Goal: Task Accomplishment & Management: Use online tool/utility

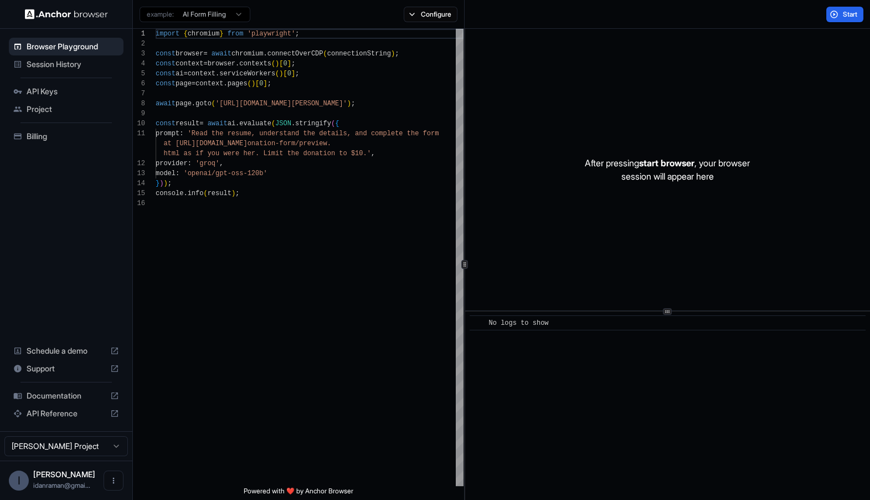
scroll to position [100, 0]
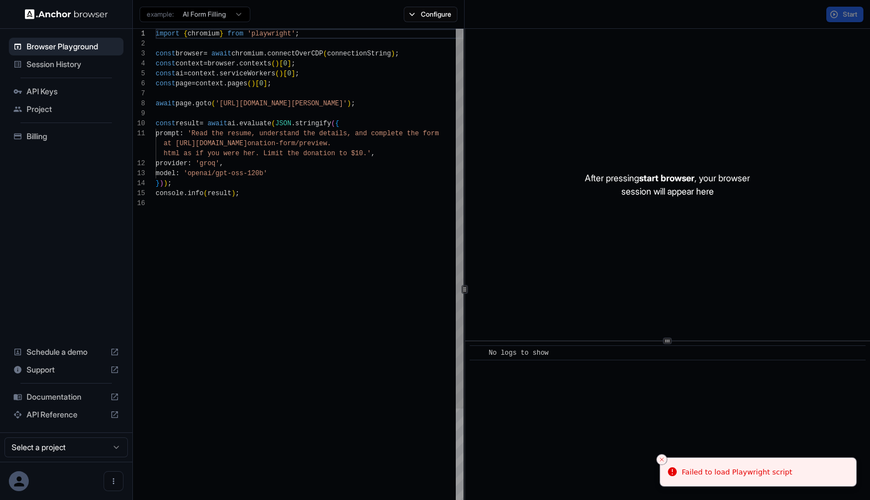
scroll to position [69, 0]
click at [326, 394] on div "import { chromium } from 'playwright' ; const browser = await chromium . connec…" at bounding box center [310, 367] width 308 height 676
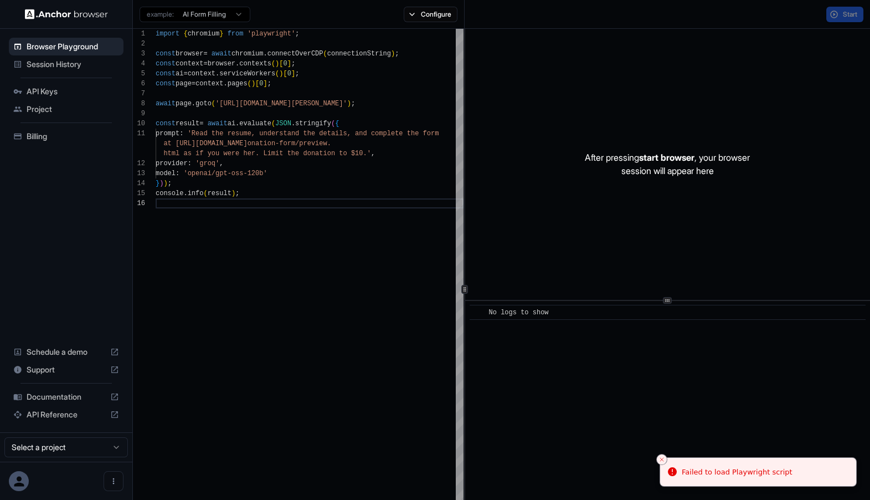
click at [686, 301] on div "After pressing start browser , your browser session will appear here ​ No logs …" at bounding box center [668, 289] width 406 height 520
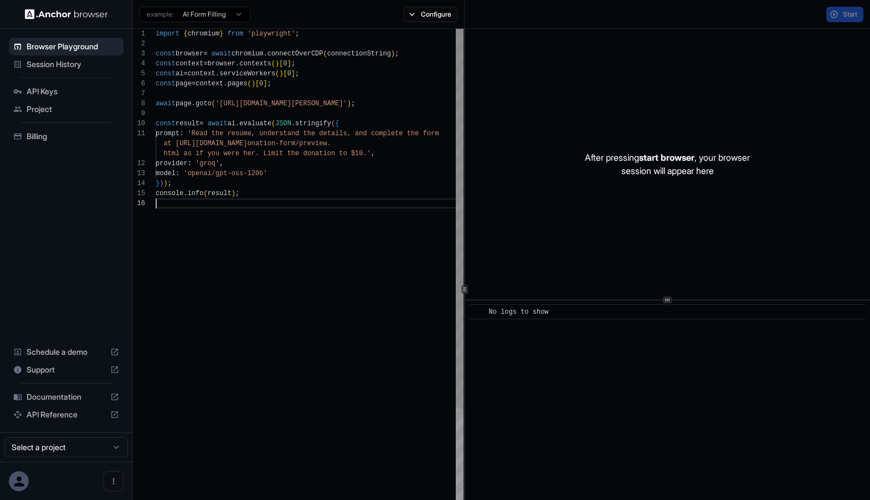
scroll to position [10, 0]
click at [217, 147] on div "import { chromium } from 'playwright' ; const browser = await chromium . connec…" at bounding box center [310, 367] width 308 height 676
click at [308, 147] on div "import { chromium } from 'playwright' ; const browser = await chromium . connec…" at bounding box center [310, 367] width 308 height 676
click at [309, 179] on div "import { chromium } from 'playwright' ; const browser = await chromium . connec…" at bounding box center [310, 367] width 308 height 676
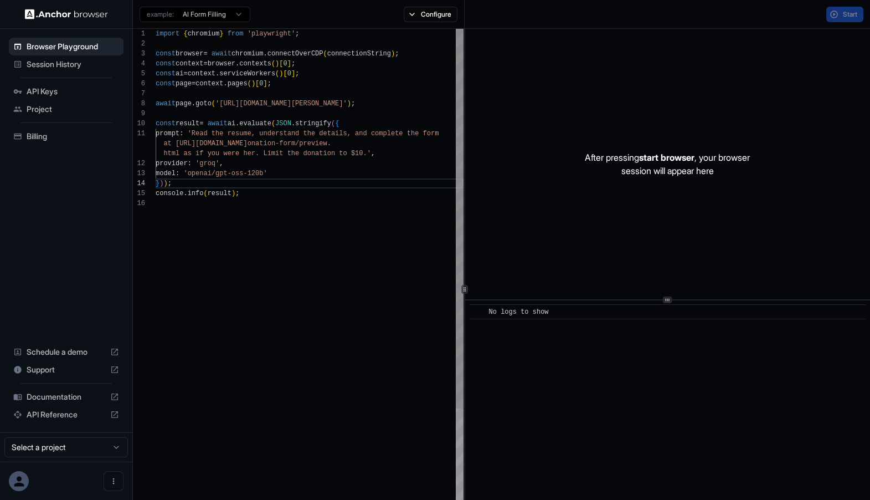
click at [234, 101] on div "import { chromium } from 'playwright' ; const browser = await chromium . connec…" at bounding box center [310, 367] width 308 height 676
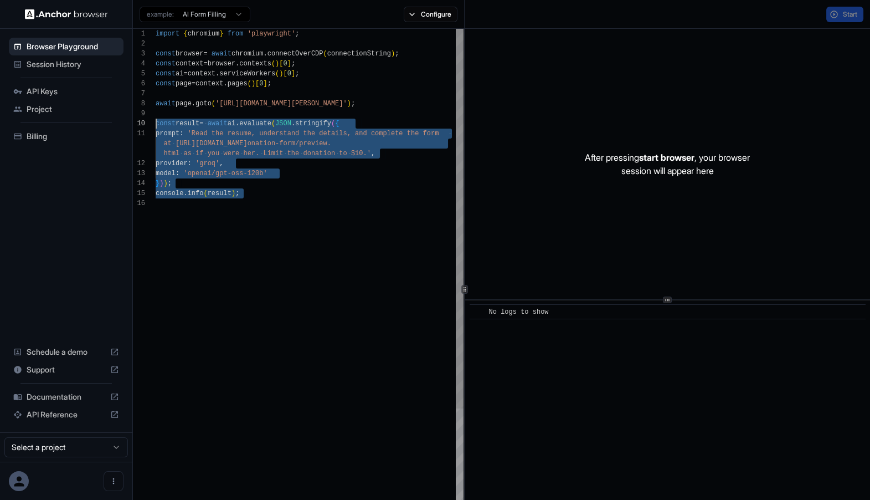
drag, startPoint x: 357, startPoint y: 242, endPoint x: 114, endPoint y: 127, distance: 269.4
click at [156, 127] on div "import { chromium } from 'playwright' ; const browser = await chromium . connec…" at bounding box center [310, 367] width 308 height 676
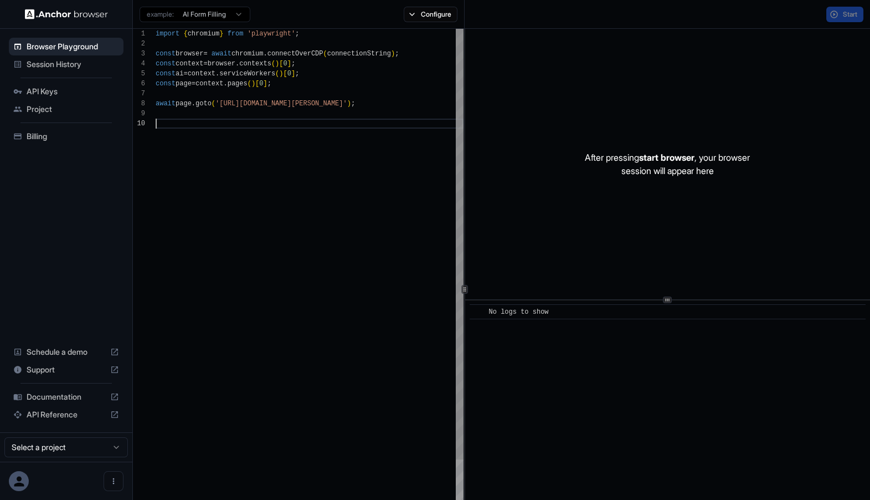
type textarea "**********"
click at [363, 109] on div "import { chromium } from 'playwright' ; const browser = await chromium . connec…" at bounding box center [310, 322] width 308 height 587
click at [830, 19] on div "Start" at bounding box center [845, 15] width 37 height 16
click at [156, 478] on div "import { chromium } from 'playwright' ; const browser = await chromium . connec…" at bounding box center [310, 322] width 308 height 587
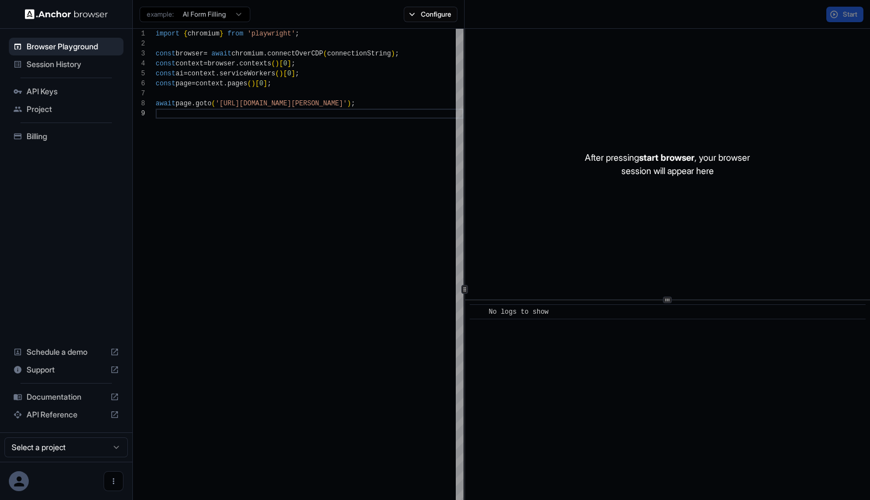
click at [118, 478] on button "Open menu" at bounding box center [114, 481] width 20 height 20
click at [85, 480] on div at bounding box center [93, 480] width 44 height 11
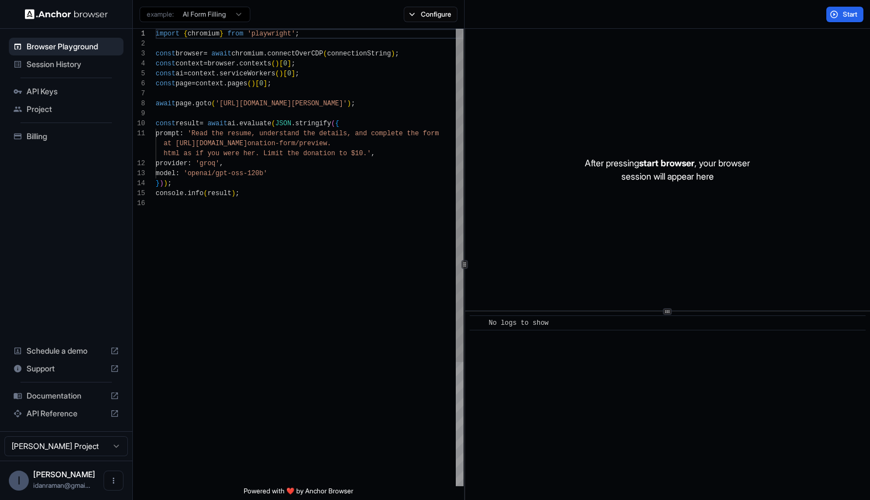
scroll to position [100, 0]
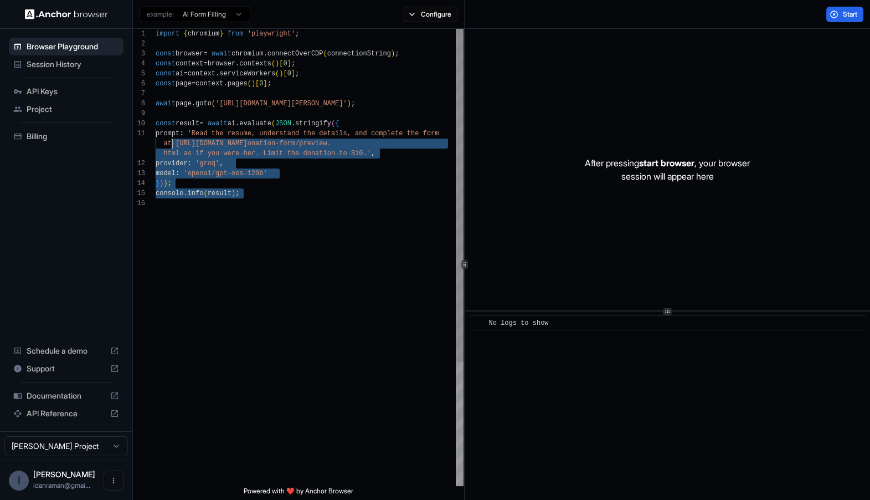
type textarea "**********"
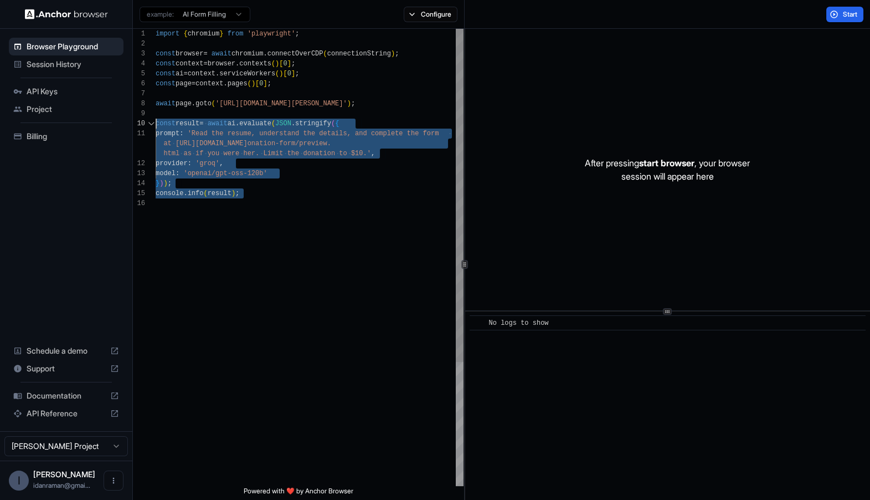
drag, startPoint x: 353, startPoint y: 233, endPoint x: 145, endPoint y: 121, distance: 235.7
click at [156, 121] on div "import { chromium } from 'playwright' ; const browser = await chromium . connec…" at bounding box center [310, 342] width 308 height 627
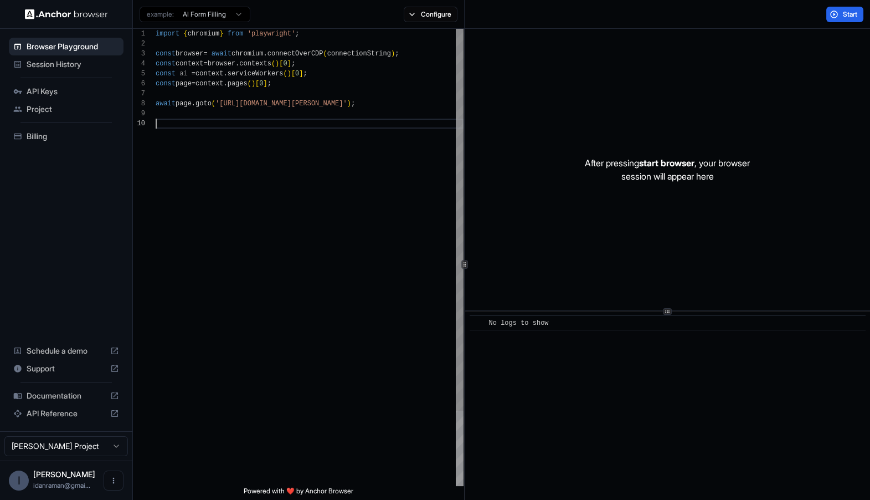
scroll to position [79, 0]
type textarea "**********"
click at [852, 13] on span "Start" at bounding box center [851, 14] width 16 height 9
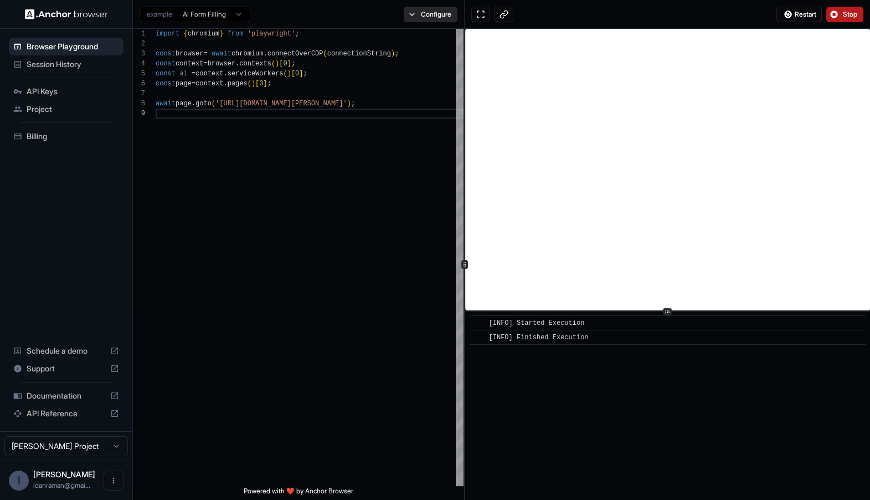
click at [427, 16] on button "Configure" at bounding box center [431, 15] width 54 height 16
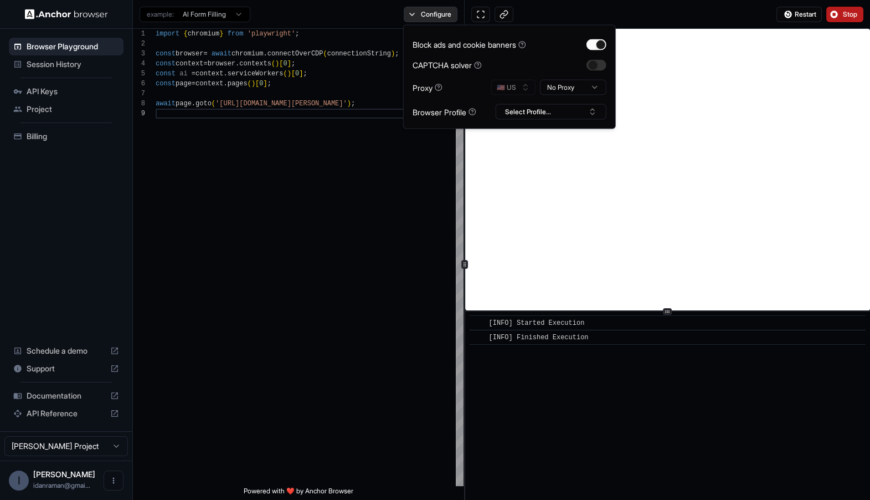
click at [426, 17] on button "Configure" at bounding box center [431, 15] width 54 height 16
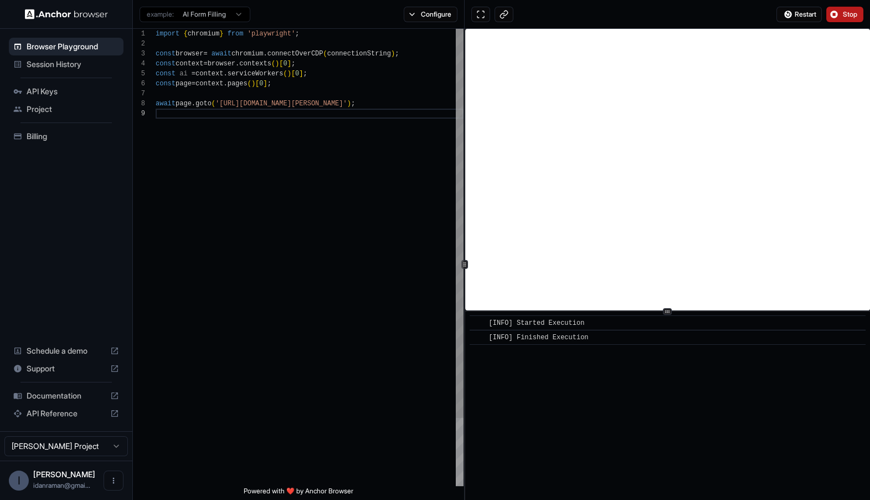
click at [435, 193] on div "import { chromium } from 'playwright' ; const browser = await chromium . connec…" at bounding box center [310, 297] width 308 height 537
click at [417, 19] on button "Configure" at bounding box center [431, 15] width 54 height 16
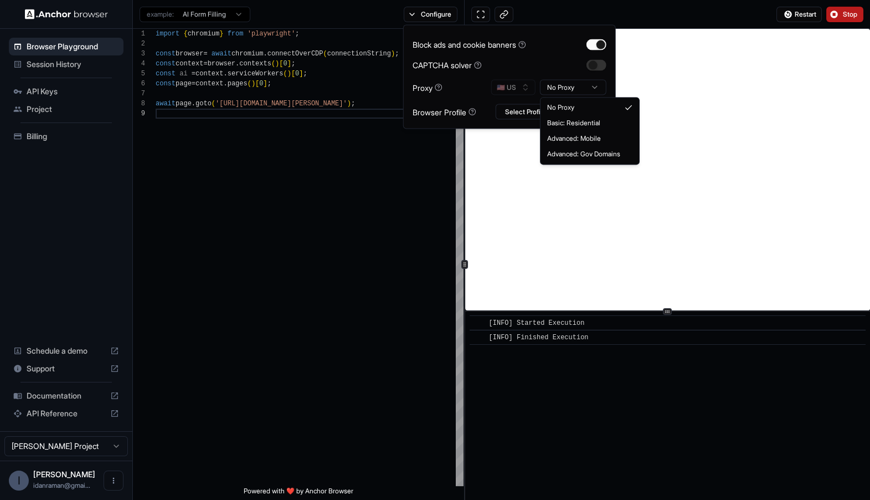
click at [563, 88] on html "**********" at bounding box center [435, 250] width 870 height 500
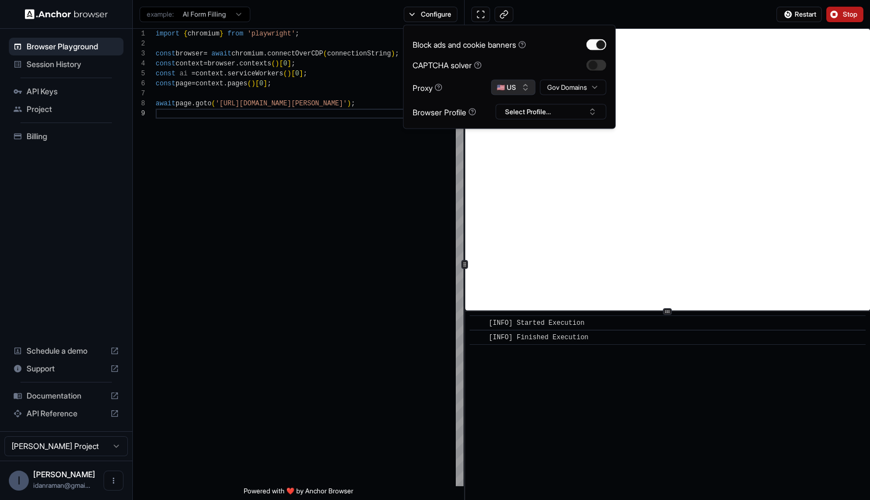
click at [520, 86] on button "🇺🇸 US" at bounding box center [513, 88] width 44 height 16
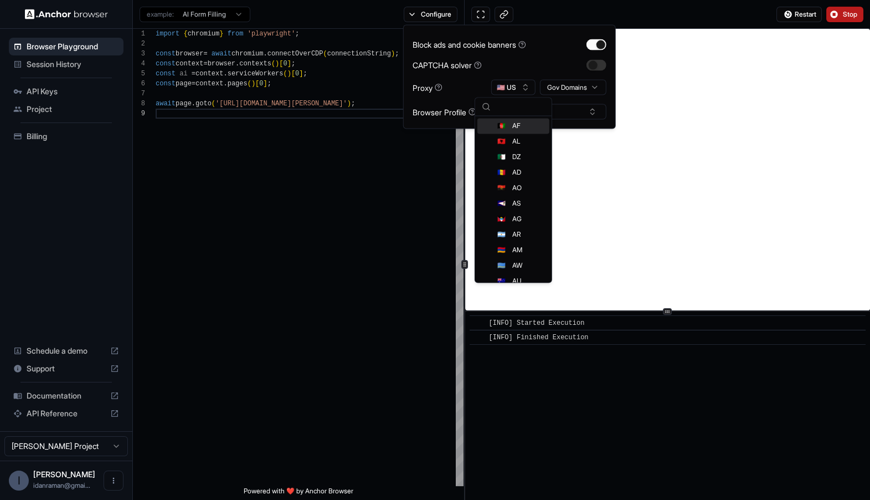
click at [508, 73] on div "Block ads and cookie banners CAPTCHA solver Proxy 🇺🇸 US Gov Domains Browser Pro…" at bounding box center [510, 76] width 194 height 85
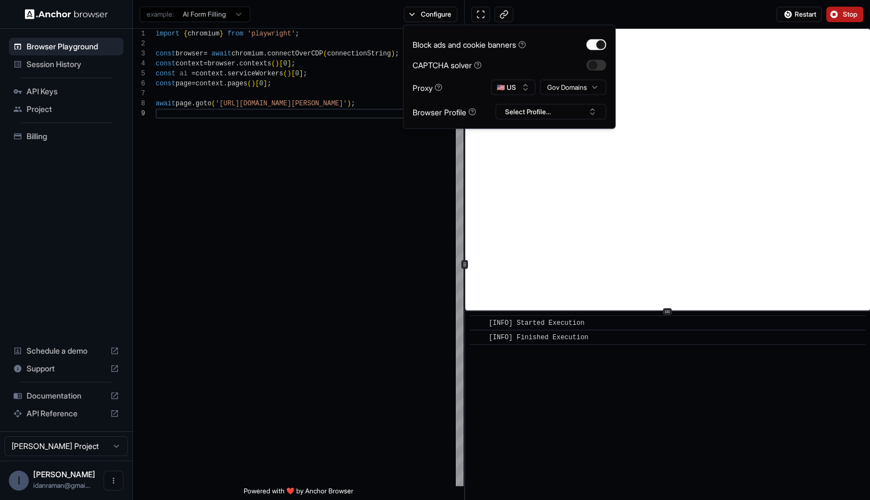
click at [550, 90] on html "**********" at bounding box center [435, 250] width 870 height 500
click at [507, 115] on button "Select Profile..." at bounding box center [551, 112] width 111 height 16
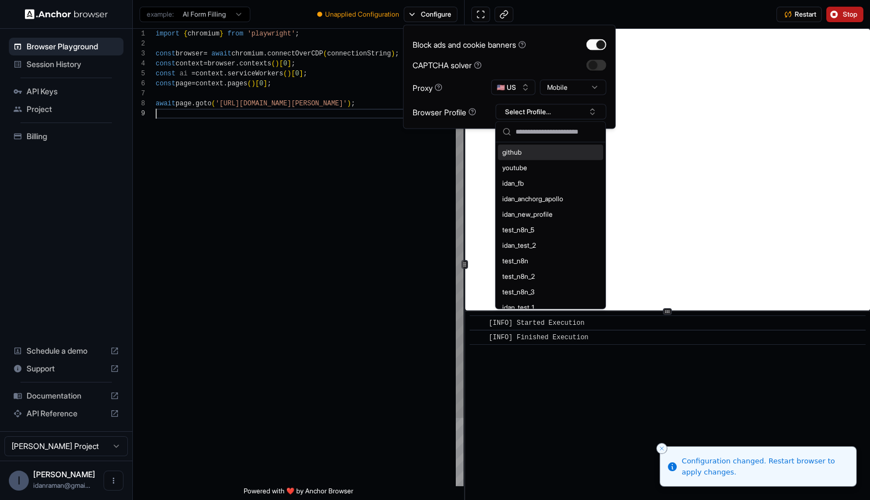
click at [420, 164] on div "import { chromium } from 'playwright' ; const browser = await chromium . connec…" at bounding box center [310, 297] width 308 height 537
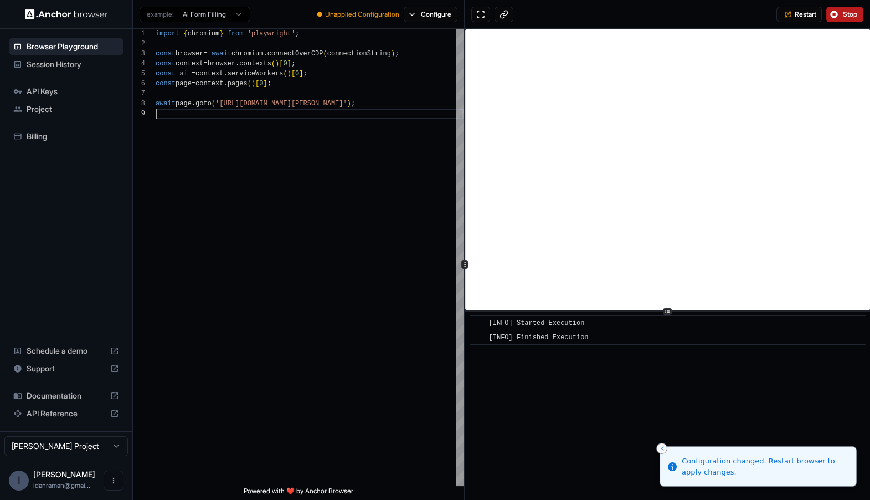
click at [660, 444] on button "Close toast" at bounding box center [662, 448] width 11 height 11
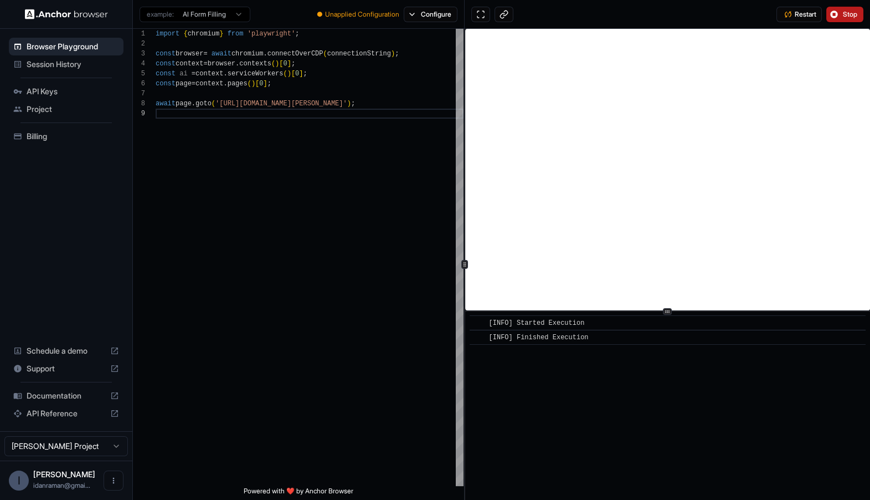
click at [72, 67] on span "Session History" at bounding box center [73, 64] width 93 height 11
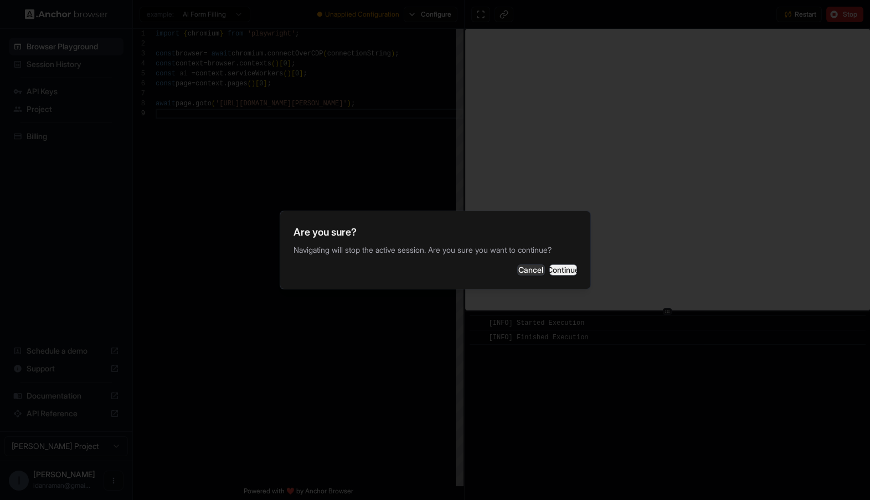
click at [559, 275] on button "Continue" at bounding box center [564, 269] width 28 height 11
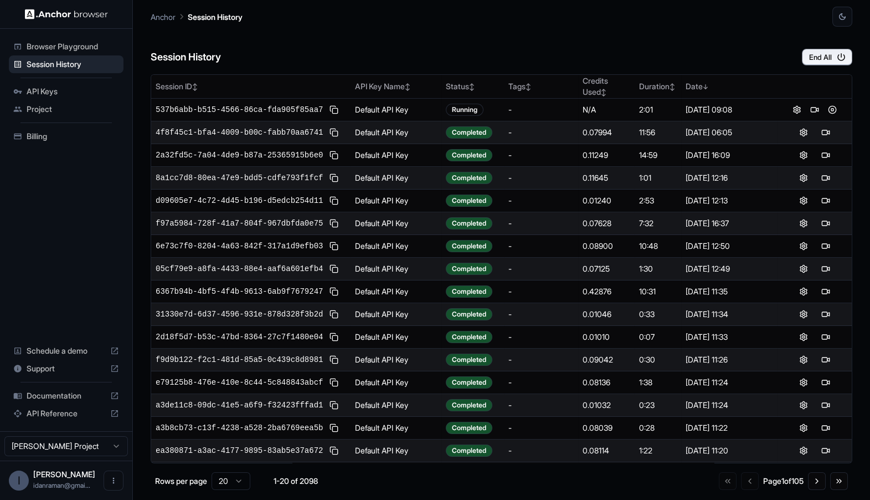
click at [248, 139] on td "4f8f45c1-bfa4-4009-b00c-fabb70aa6741" at bounding box center [250, 132] width 199 height 23
click at [248, 135] on span "4f8f45c1-bfa4-4009-b00c-fabb70aa6741" at bounding box center [239, 132] width 167 height 11
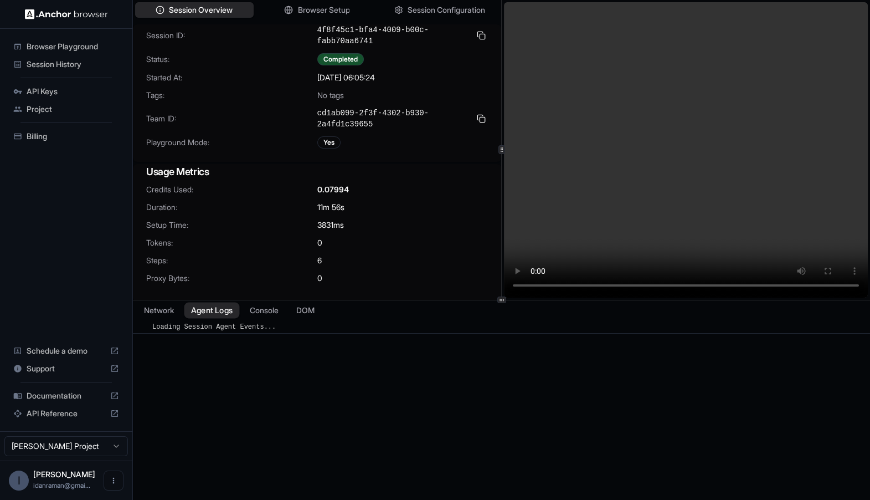
click at [205, 304] on button "Agent Logs" at bounding box center [211, 310] width 55 height 16
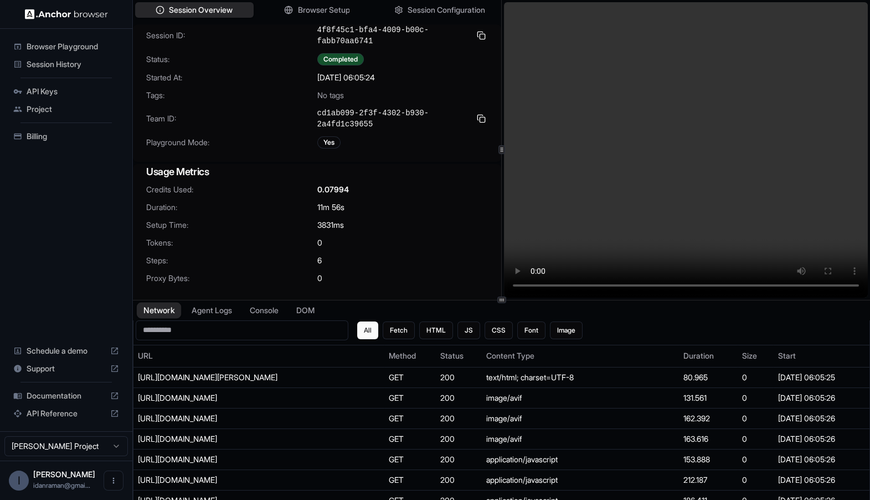
click at [175, 308] on button "Network" at bounding box center [159, 310] width 44 height 16
click at [271, 314] on button "Console" at bounding box center [264, 310] width 43 height 16
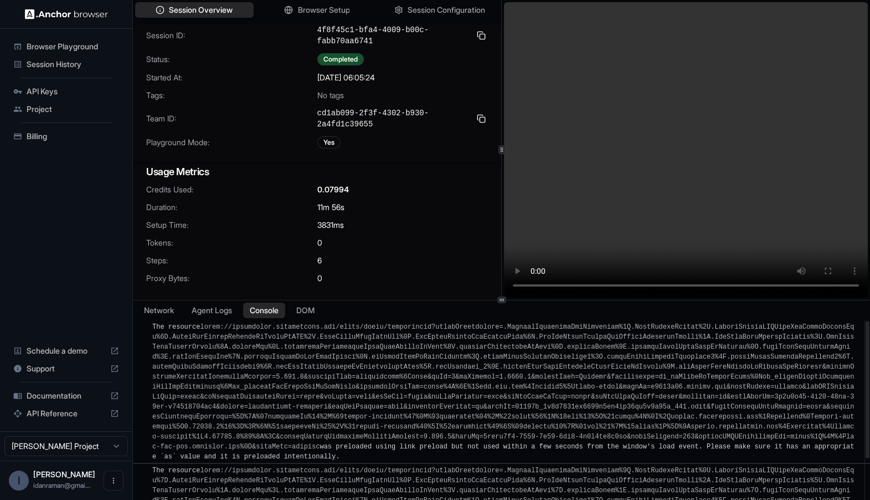
click at [302, 322] on div "The resource was preloaded using link preload but not used within a few seconds…" at bounding box center [505, 392] width 706 height 140
click at [304, 320] on div "​ The resource was preloaded using link preload but not used within a few secon…" at bounding box center [501, 391] width 737 height 143
click at [308, 316] on button "DOM" at bounding box center [305, 310] width 33 height 16
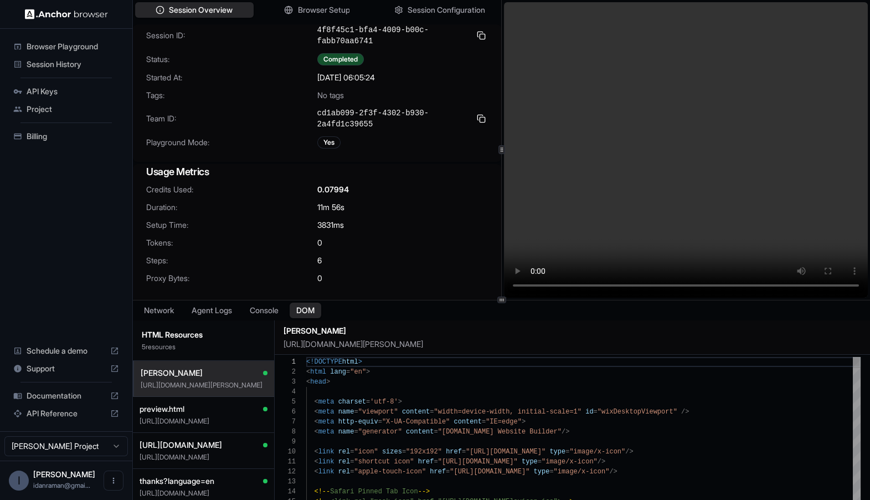
scroll to position [100, 0]
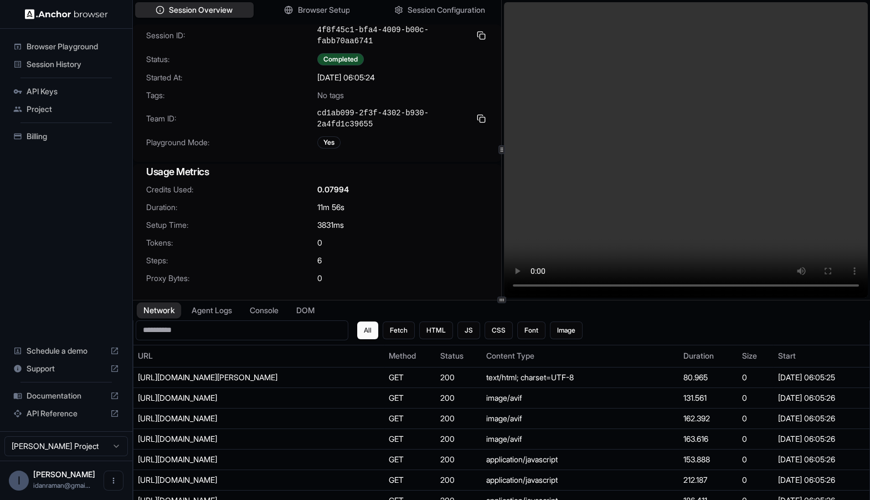
click at [173, 316] on button "Network" at bounding box center [159, 310] width 44 height 16
click at [76, 42] on span "Browser Playground" at bounding box center [73, 46] width 93 height 11
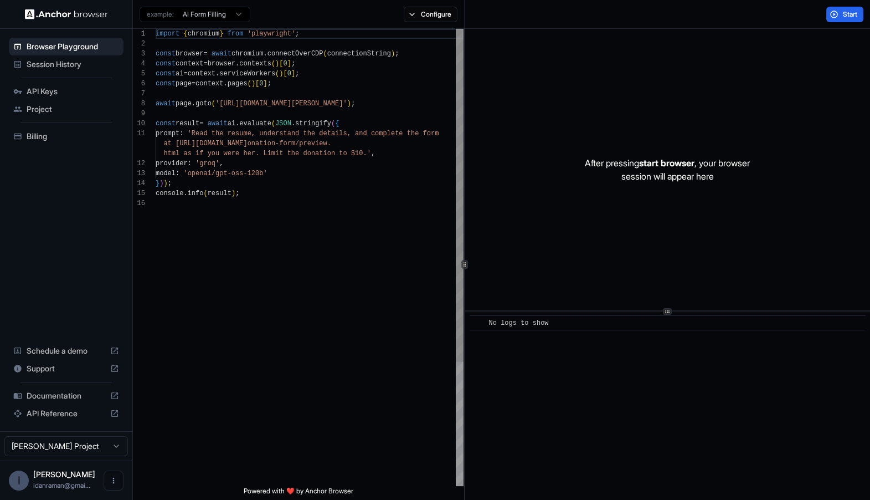
scroll to position [100, 0]
click at [48, 416] on span "API Reference" at bounding box center [66, 413] width 79 height 11
